Goal: Task Accomplishment & Management: Manage account settings

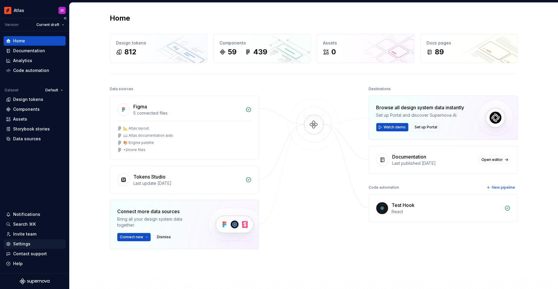
click at [19, 244] on div "Settings" at bounding box center [21, 244] width 17 height 6
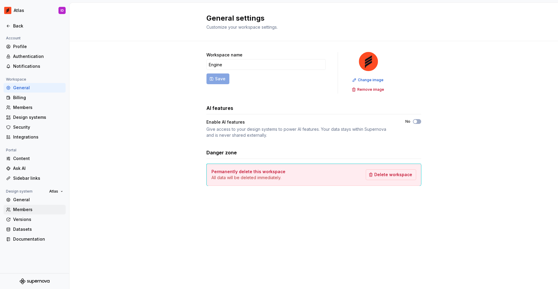
click at [26, 209] on div "Members" at bounding box center [38, 209] width 50 height 6
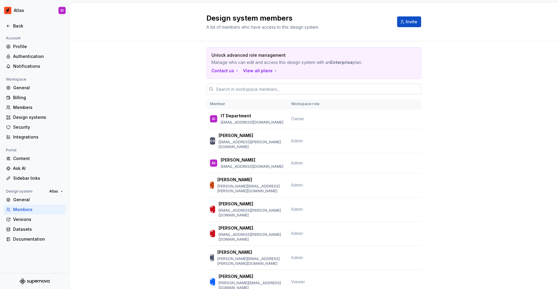
click at [248, 89] on input "text" at bounding box center [318, 89] width 208 height 11
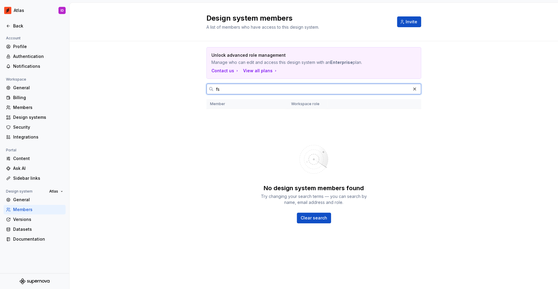
type input "f"
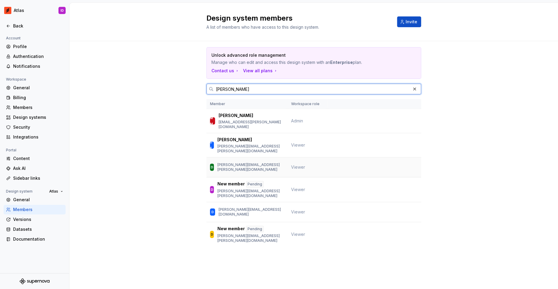
type input "[PERSON_NAME]"
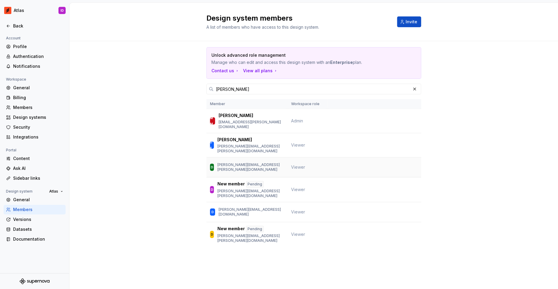
click at [245, 162] on p "[PERSON_NAME][EMAIL_ADDRESS][PERSON_NAME][DOMAIN_NAME]" at bounding box center [250, 167] width 67 height 10
click at [277, 161] on div "D [PERSON_NAME][EMAIL_ADDRESS][PERSON_NAME][DOMAIN_NAME]" at bounding box center [247, 167] width 74 height 13
click at [230, 206] on div "D [PERSON_NAME][EMAIL_ADDRESS][DOMAIN_NAME]" at bounding box center [247, 212] width 74 height 13
click at [249, 206] on div "D [PERSON_NAME][EMAIL_ADDRESS][DOMAIN_NAME]" at bounding box center [247, 212] width 74 height 13
click at [407, 19] on button "Invite" at bounding box center [409, 21] width 24 height 11
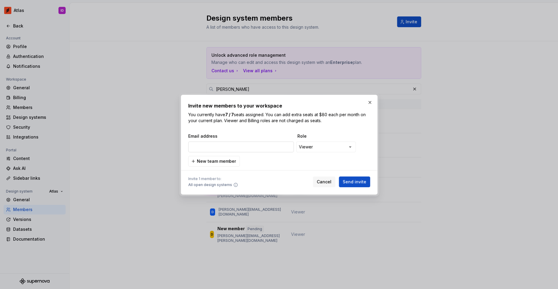
click at [230, 147] on input "email" at bounding box center [241, 146] width 106 height 11
type input "[PERSON_NAME][EMAIL_ADDRESS][PERSON_NAME][DOMAIN_NAME]"
click at [354, 179] on span "Send invite" at bounding box center [355, 182] width 24 height 6
